Goal: Check status: Check status

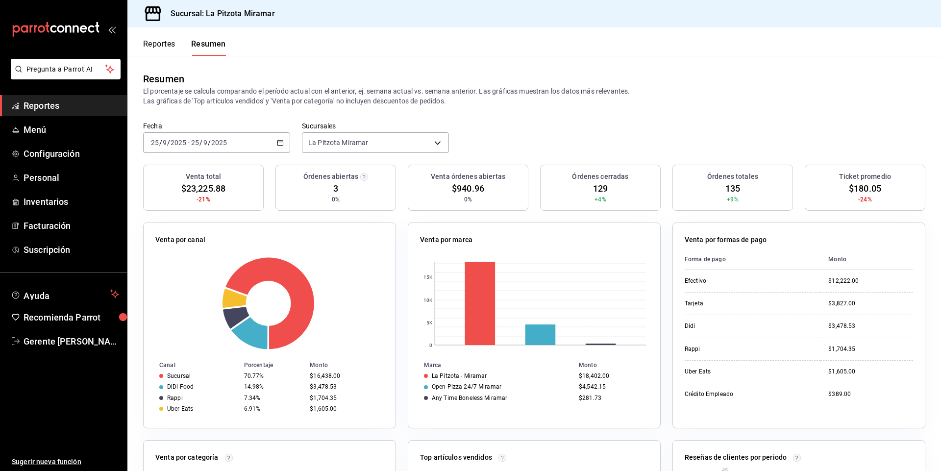
click at [64, 105] on span "Reportes" at bounding box center [72, 105] width 96 height 13
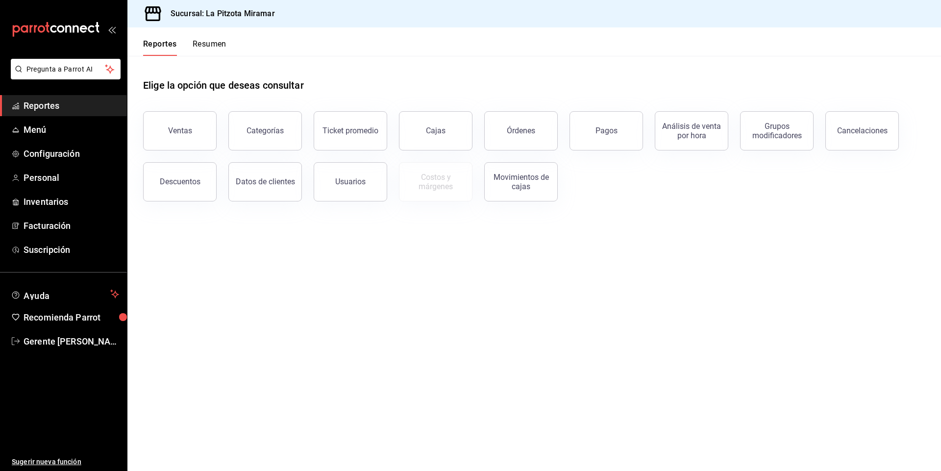
click at [414, 120] on link "Cajas" at bounding box center [436, 130] width 74 height 39
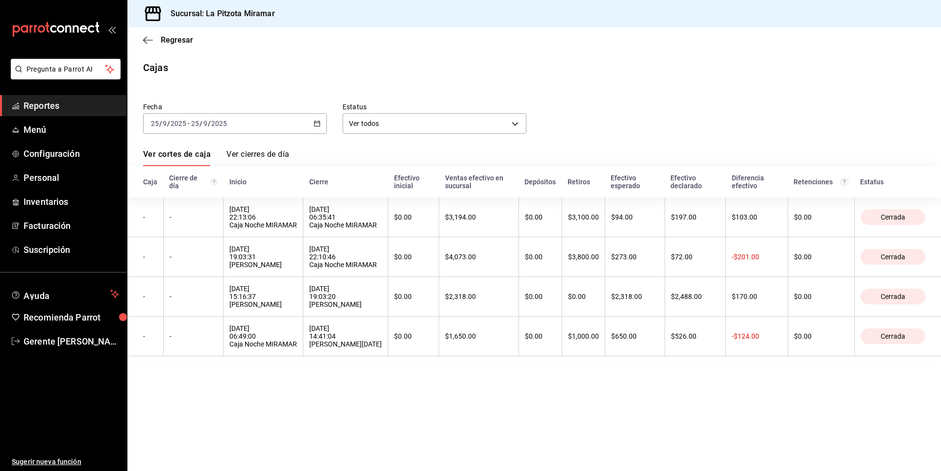
click at [276, 121] on div "[DATE] [DATE] - [DATE] [DATE]" at bounding box center [235, 123] width 184 height 21
click at [190, 155] on span "Hoy" at bounding box center [189, 153] width 76 height 10
click at [295, 122] on div "[DATE] [DATE] - [DATE] [DATE]" at bounding box center [235, 123] width 184 height 21
click at [208, 152] on span "Hoy" at bounding box center [189, 153] width 76 height 10
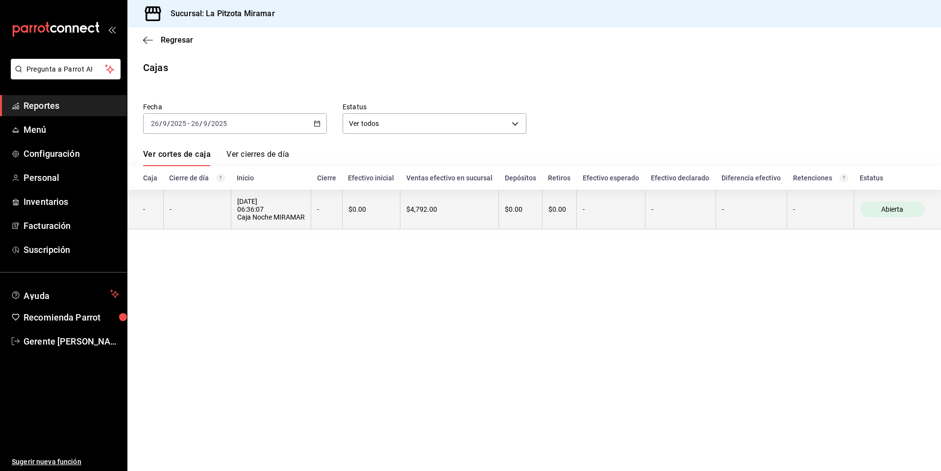
click at [234, 200] on th "[DATE] 06:36:07 Caja Noche MIRAMAR" at bounding box center [271, 210] width 80 height 40
